Goal: Information Seeking & Learning: Compare options

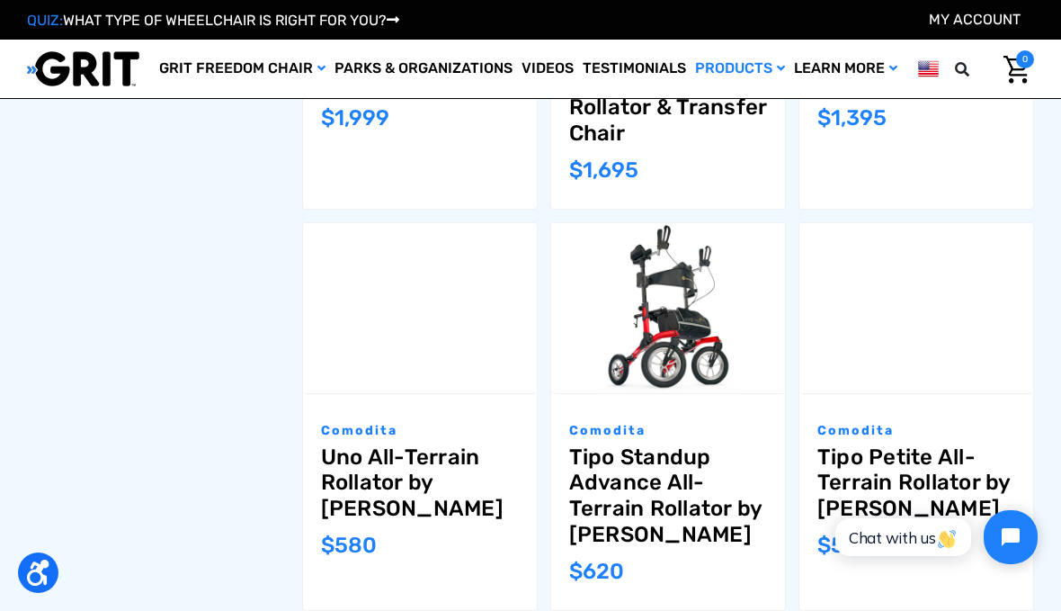
scroll to position [942, 0]
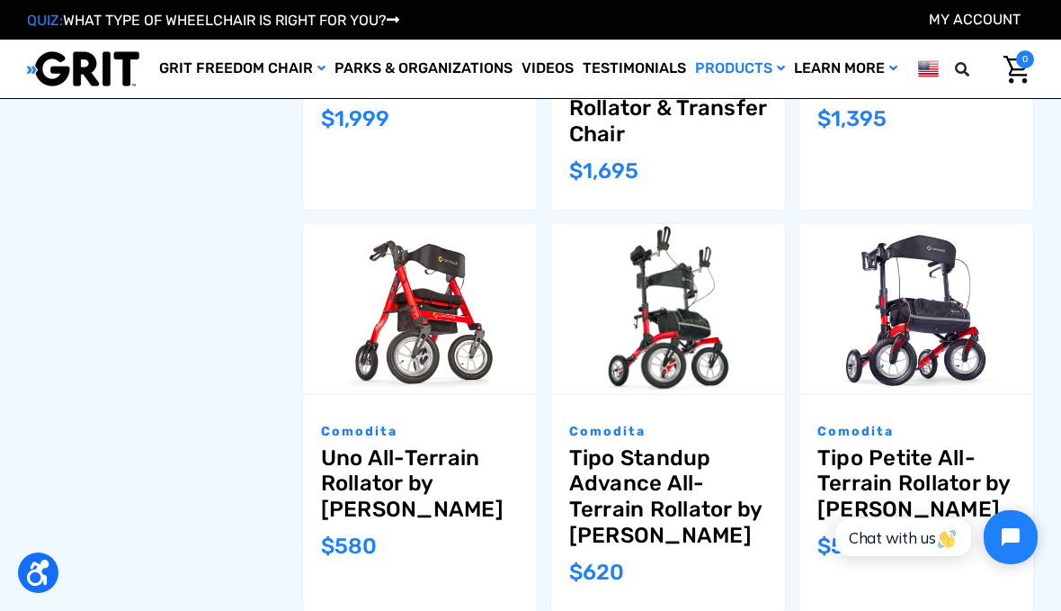
click at [876, 422] on p "Comodita" at bounding box center [916, 431] width 198 height 19
click at [879, 422] on p "Comodita" at bounding box center [916, 431] width 198 height 19
click at [885, 464] on link "Tipo Petite All-Terrain Rollator by [PERSON_NAME]" at bounding box center [916, 483] width 198 height 77
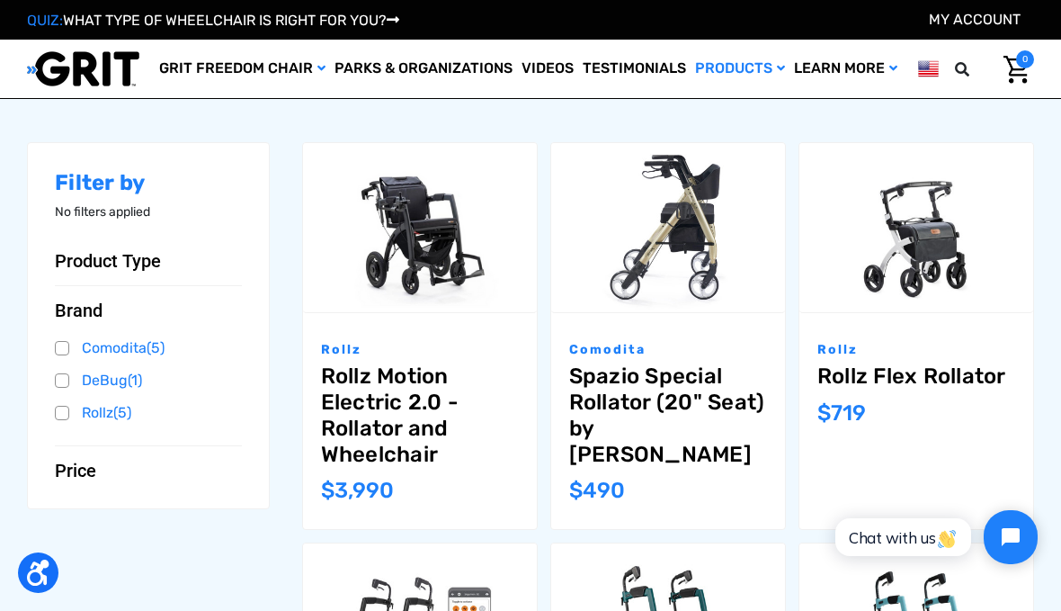
scroll to position [188, 0]
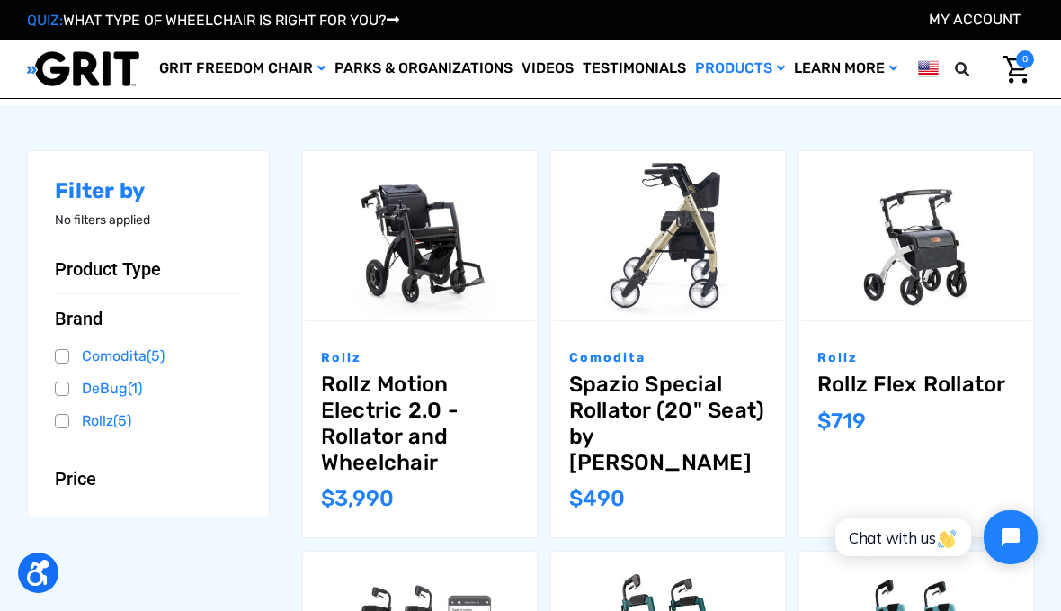
click at [846, 363] on p "Rollz" at bounding box center [916, 357] width 198 height 19
click at [929, 385] on link "Rollz Flex Rollator" at bounding box center [916, 384] width 198 height 26
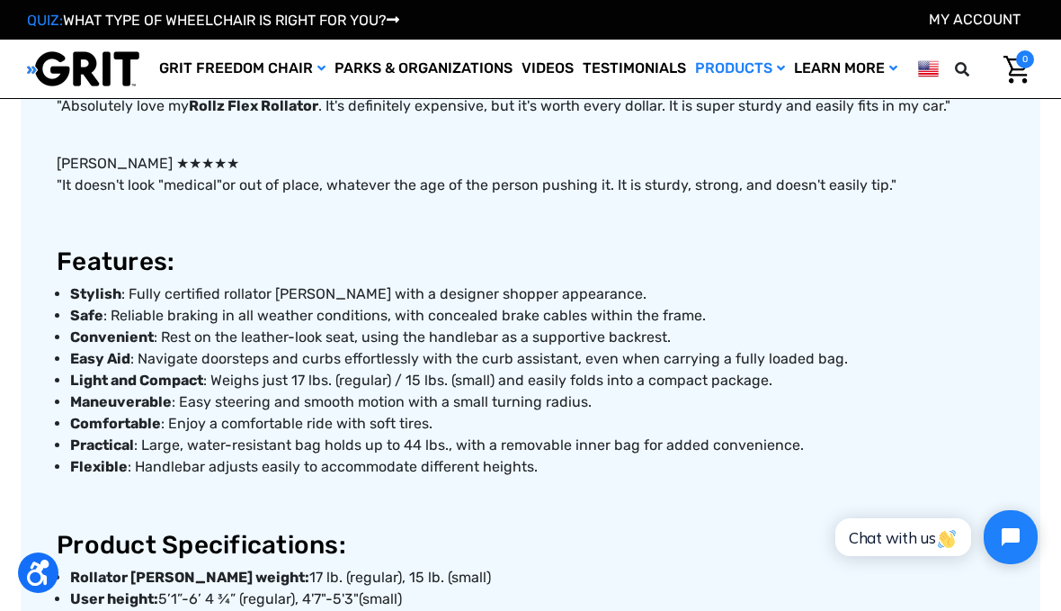
scroll to position [1147, 0]
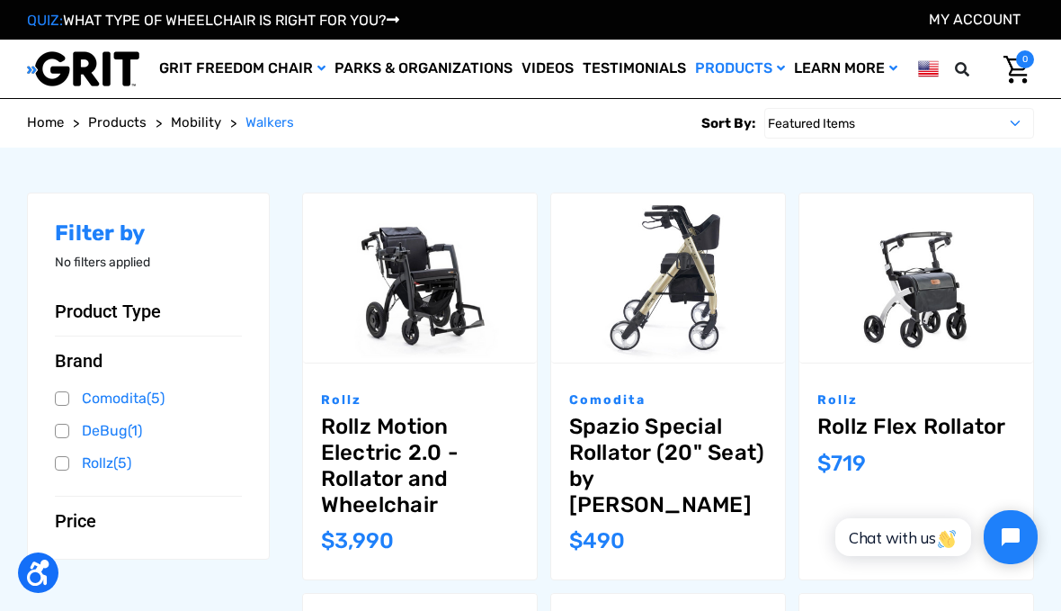
click at [631, 404] on p "Comodita" at bounding box center [668, 399] width 198 height 19
click at [676, 433] on link "Spazio Special Rollator (20" Seat) by [PERSON_NAME]" at bounding box center [668, 465] width 198 height 103
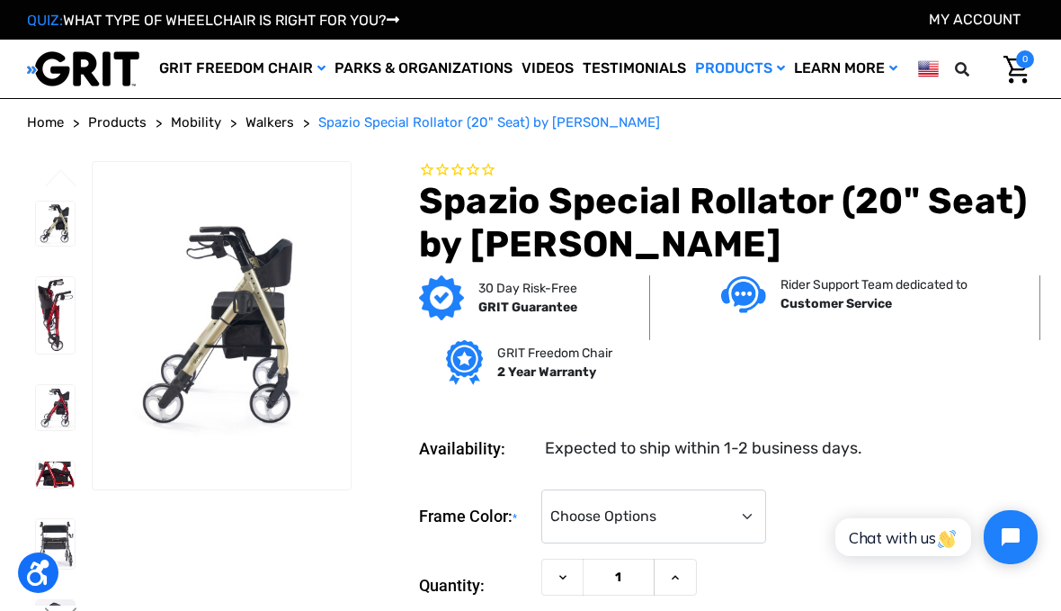
click at [47, 353] on img at bounding box center [55, 315] width 39 height 76
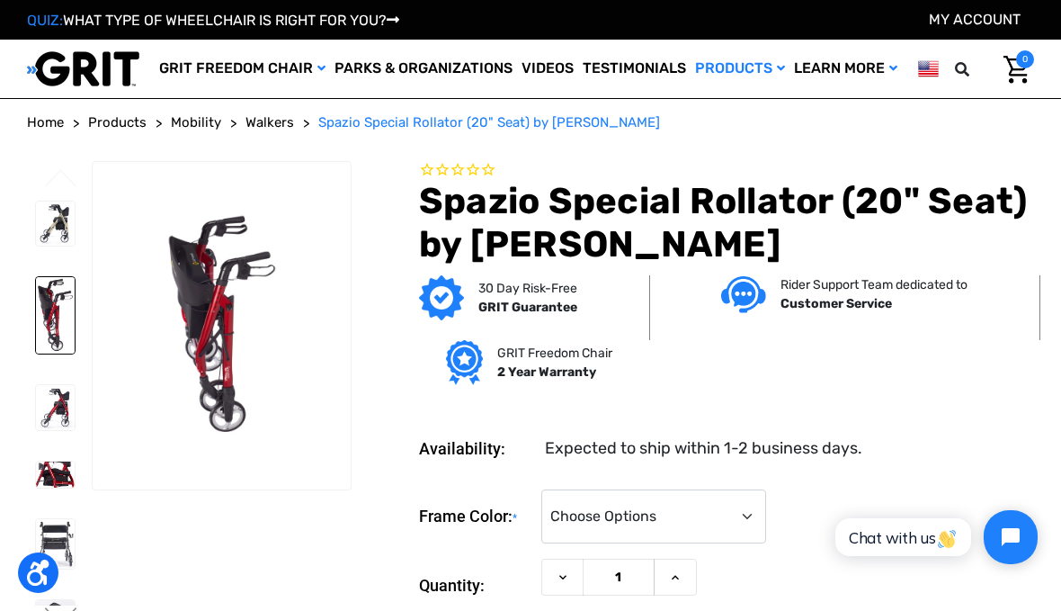
click at [49, 430] on img at bounding box center [55, 407] width 39 height 45
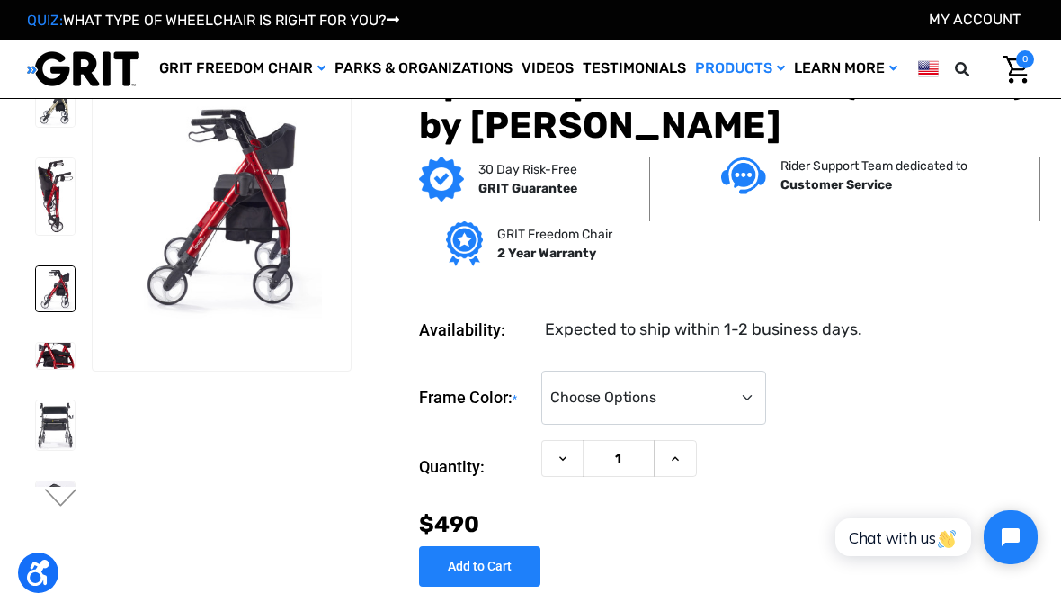
scroll to position [21, 0]
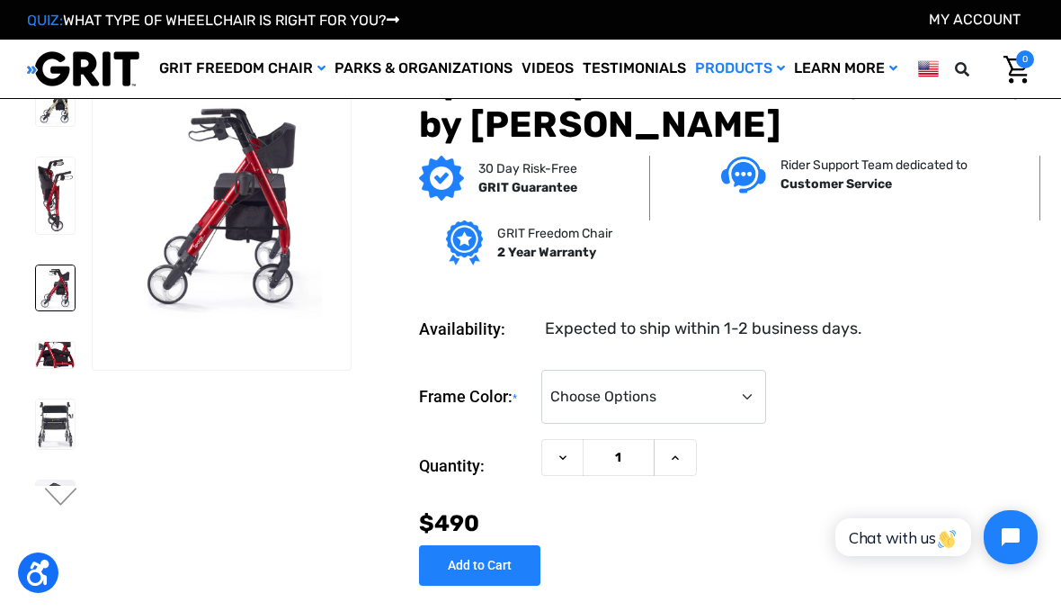
click at [36, 368] on img at bounding box center [55, 355] width 39 height 26
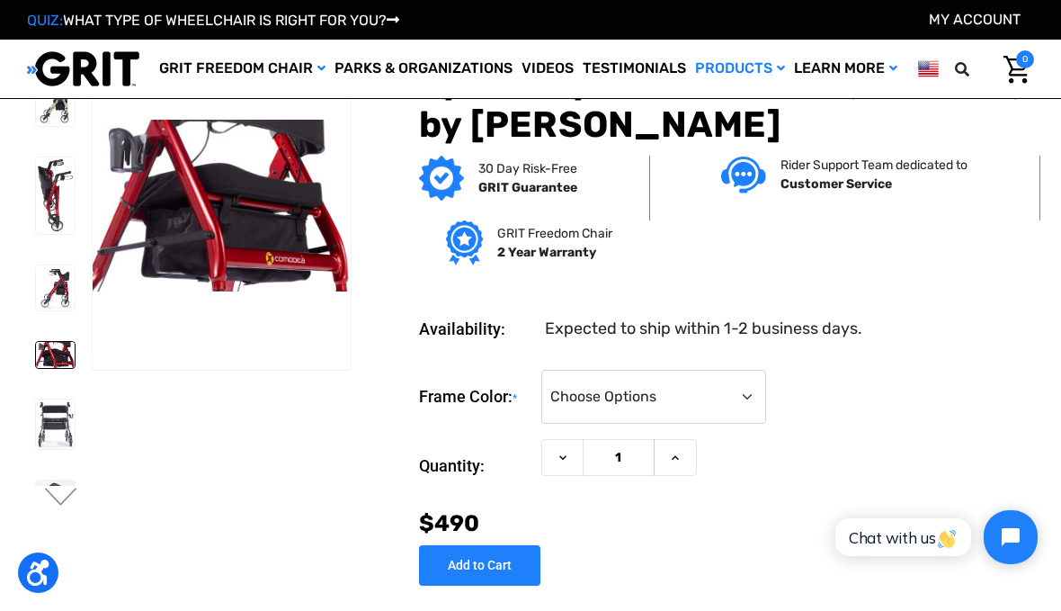
click at [36, 446] on img at bounding box center [55, 423] width 39 height 49
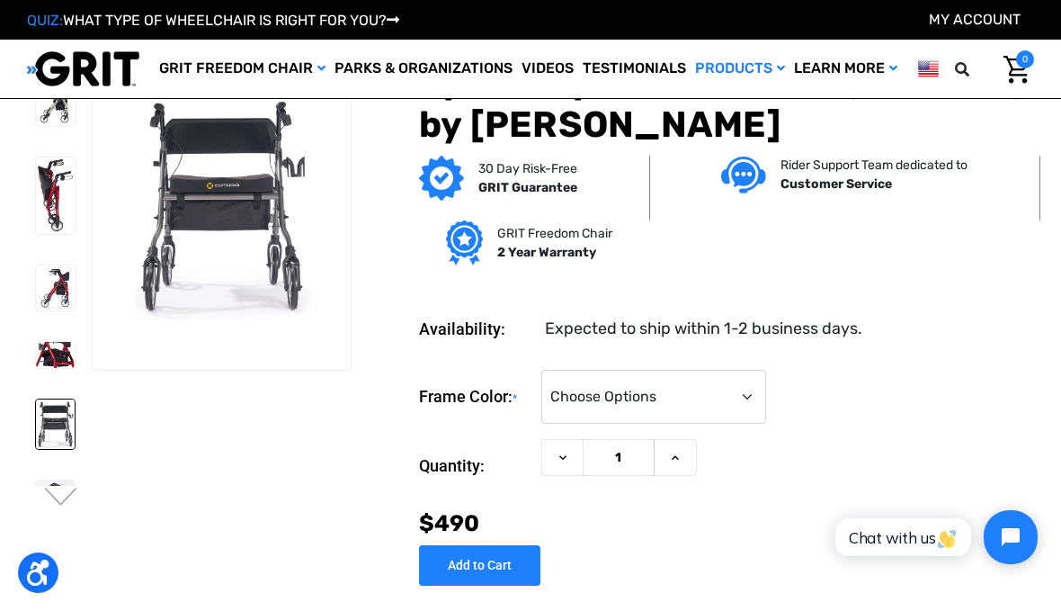
click at [67, 501] on button "Next" at bounding box center [61, 498] width 38 height 22
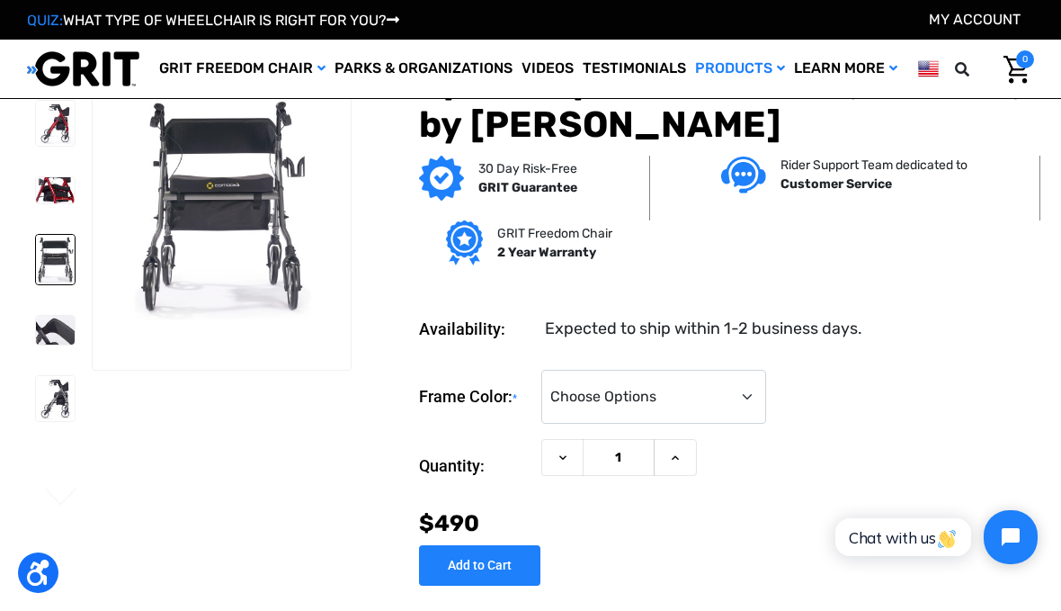
click at [36, 344] on img at bounding box center [55, 330] width 39 height 29
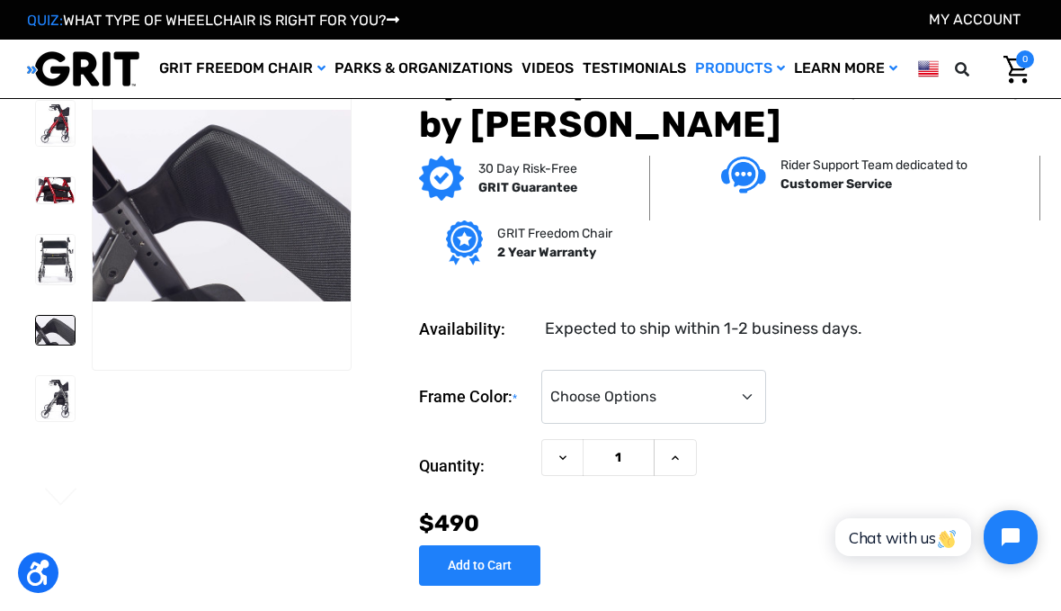
click at [42, 421] on img at bounding box center [55, 398] width 39 height 45
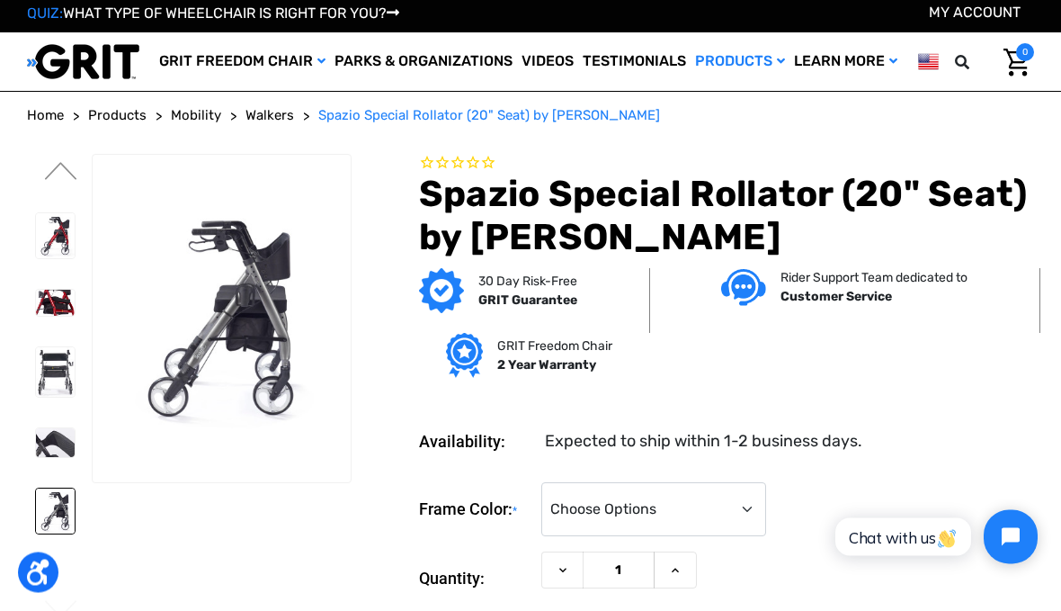
scroll to position [0, 0]
